Goal: Information Seeking & Learning: Learn about a topic

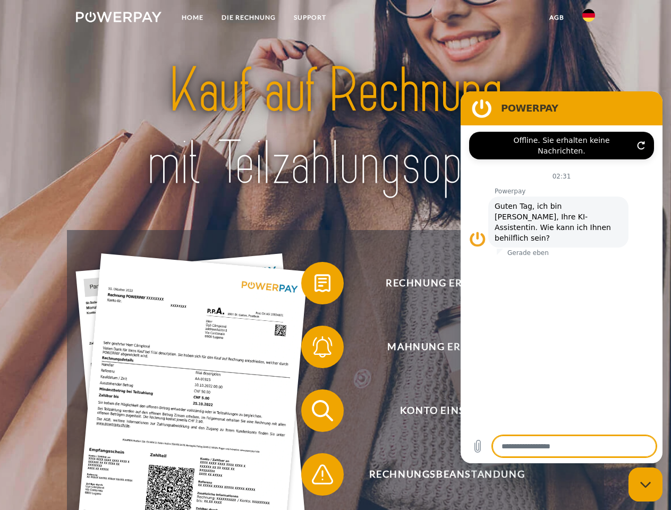
click at [118, 19] on img at bounding box center [119, 17] width 86 height 11
click at [589, 19] on img at bounding box center [588, 15] width 13 height 13
click at [556, 18] on link "agb" at bounding box center [556, 17] width 33 height 19
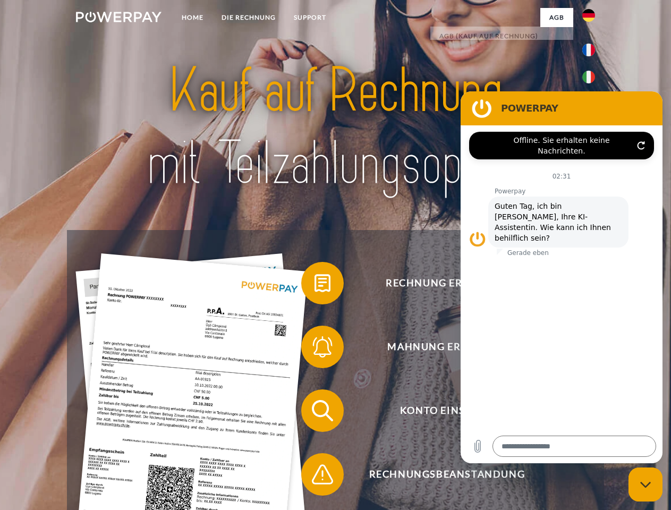
click at [315, 285] on span at bounding box center [306, 283] width 53 height 53
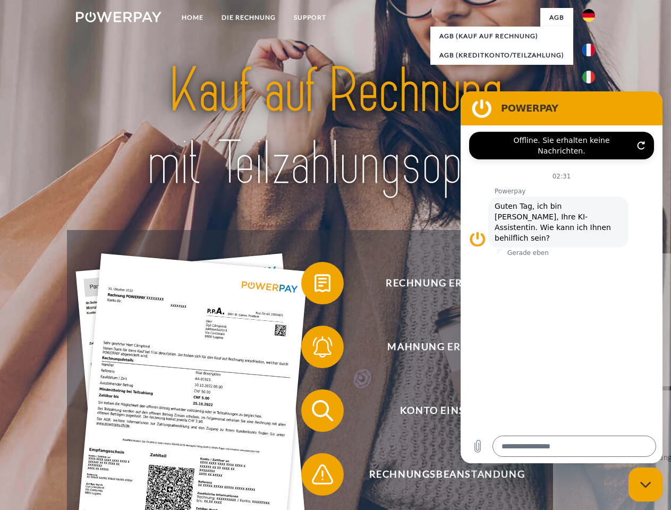
click at [315, 349] on span at bounding box center [306, 346] width 53 height 53
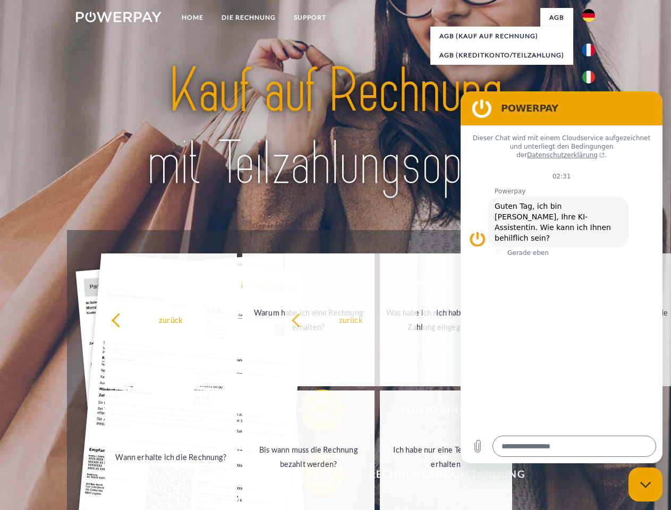
click at [315, 477] on span at bounding box center [306, 474] width 53 height 53
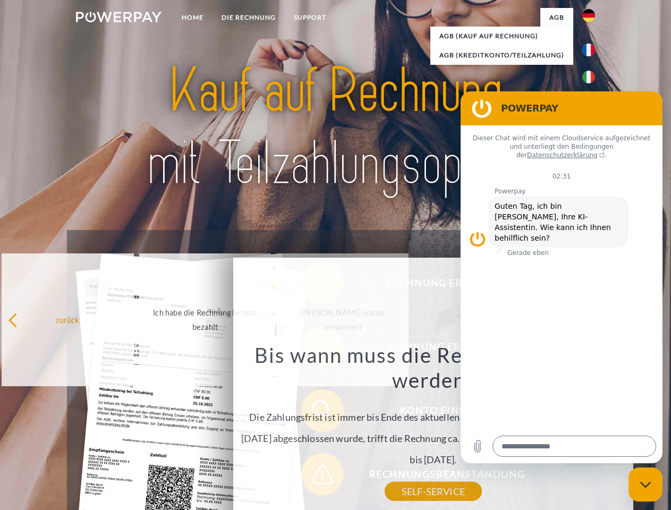
click at [646, 485] on icon "Messaging-Fenster schließen" at bounding box center [645, 484] width 11 height 7
type textarea "*"
